Goal: Navigation & Orientation: Understand site structure

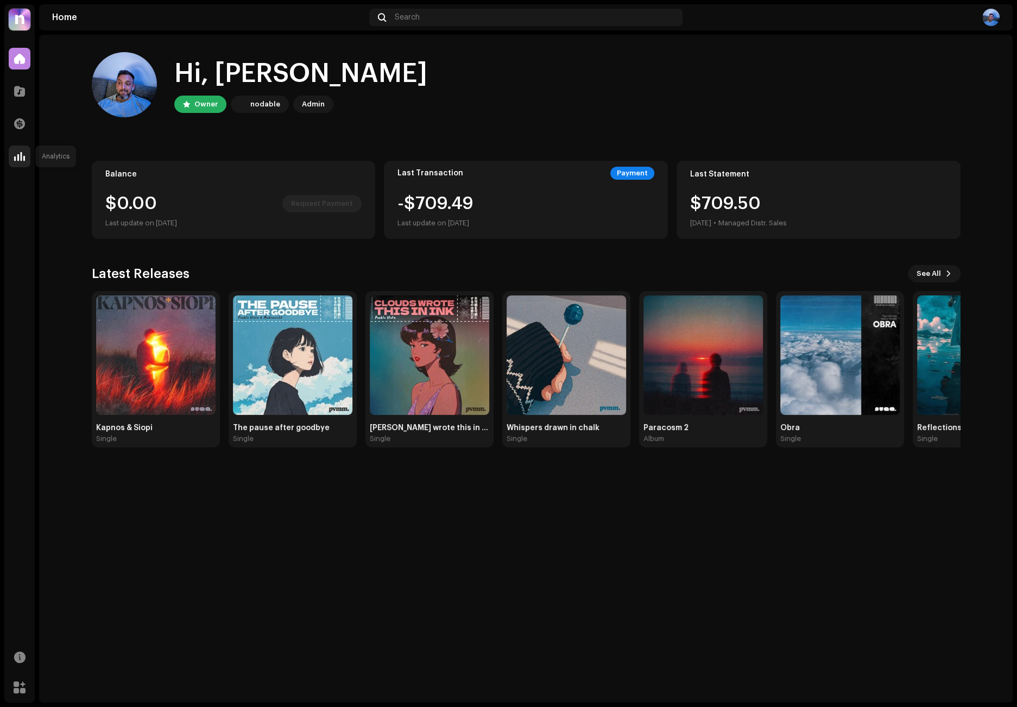
click at [12, 155] on div at bounding box center [20, 156] width 22 height 22
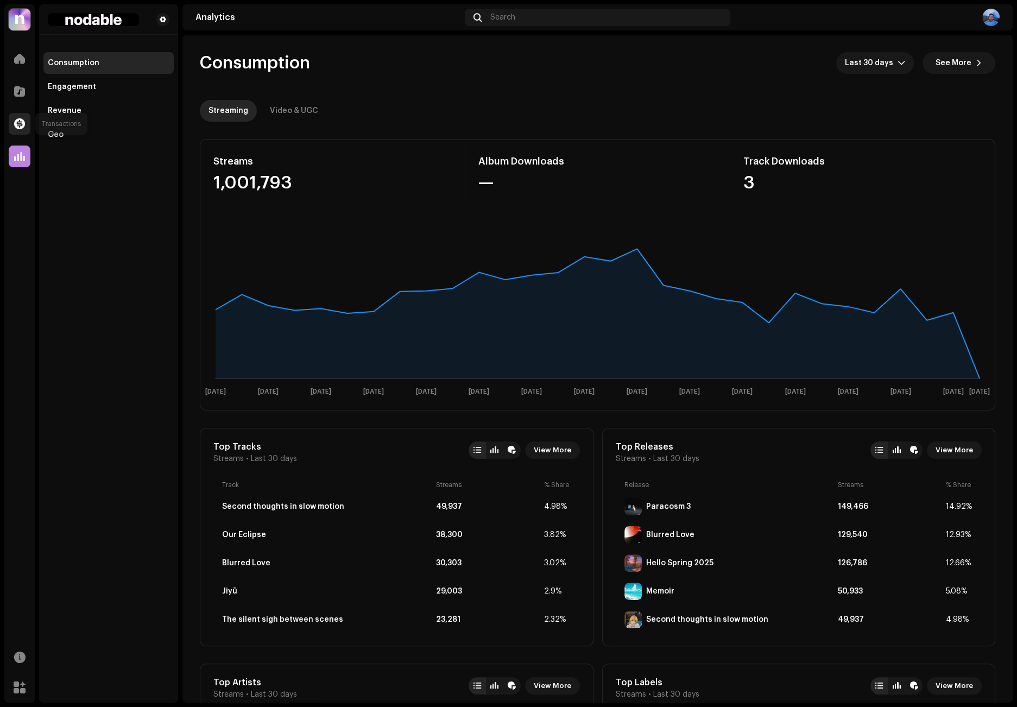
click at [19, 119] on span at bounding box center [19, 123] width 11 height 9
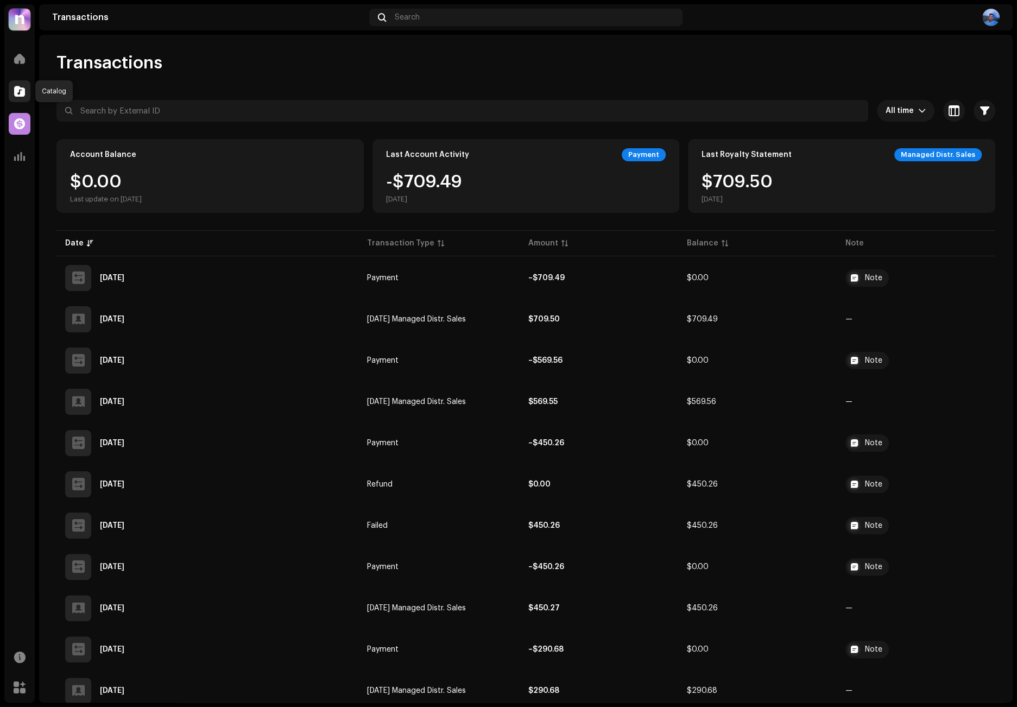
click at [16, 92] on span at bounding box center [19, 91] width 11 height 9
